Goal: Find specific page/section: Find specific page/section

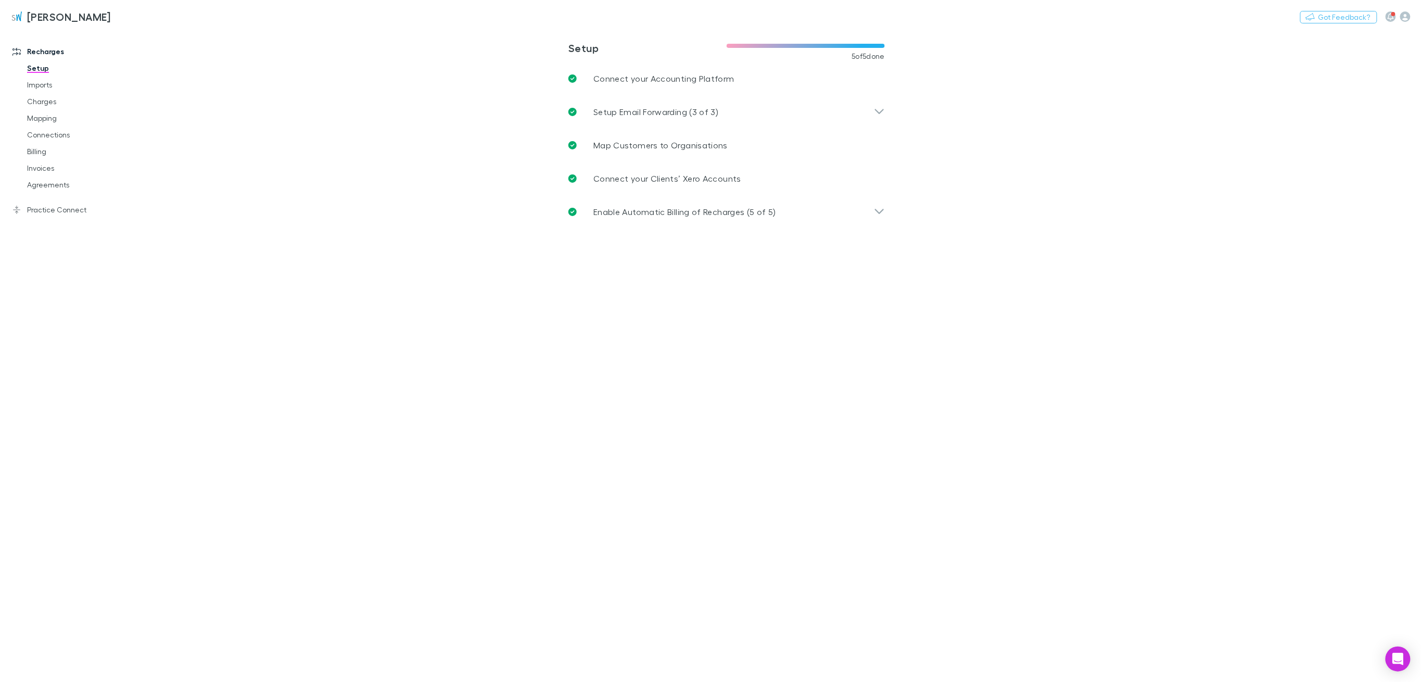
click at [40, 186] on link "Agreements" at bounding box center [83, 185] width 132 height 17
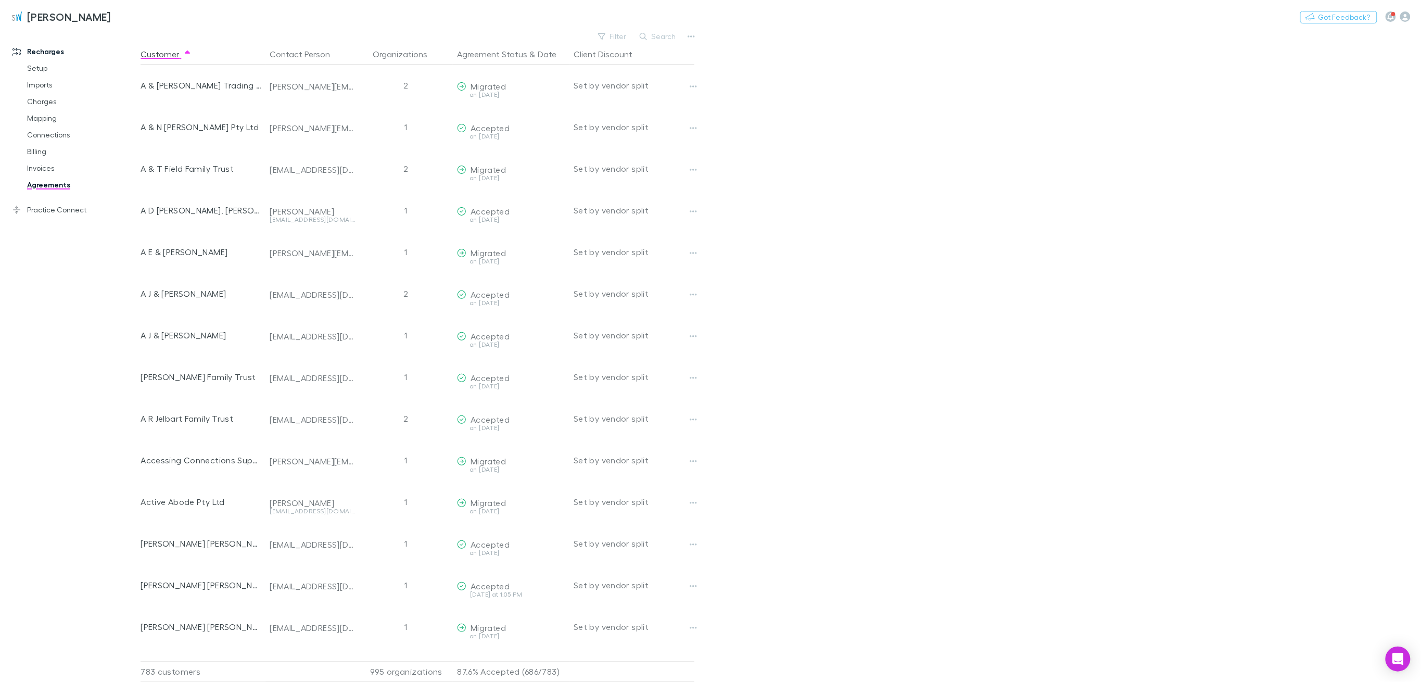
click at [660, 32] on button "Search" at bounding box center [658, 36] width 47 height 12
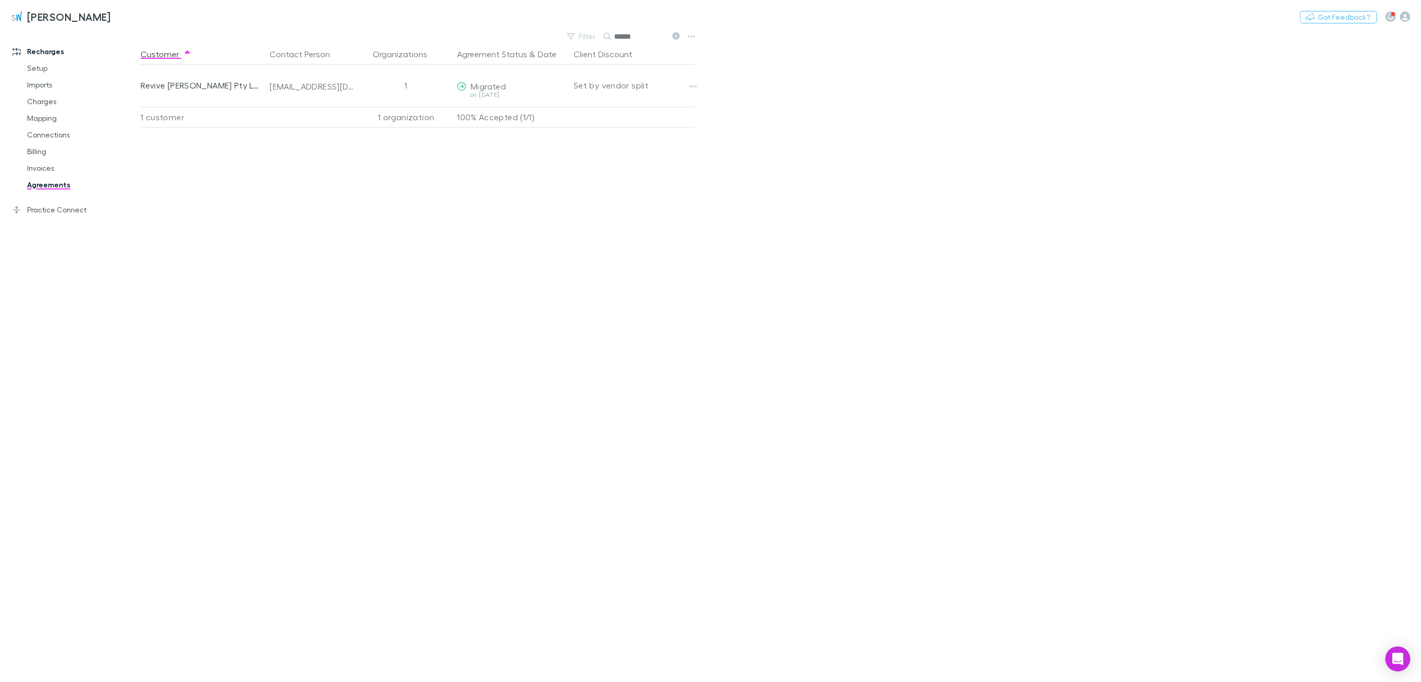
type input "******"
